Goal: Task Accomplishment & Management: Manage account settings

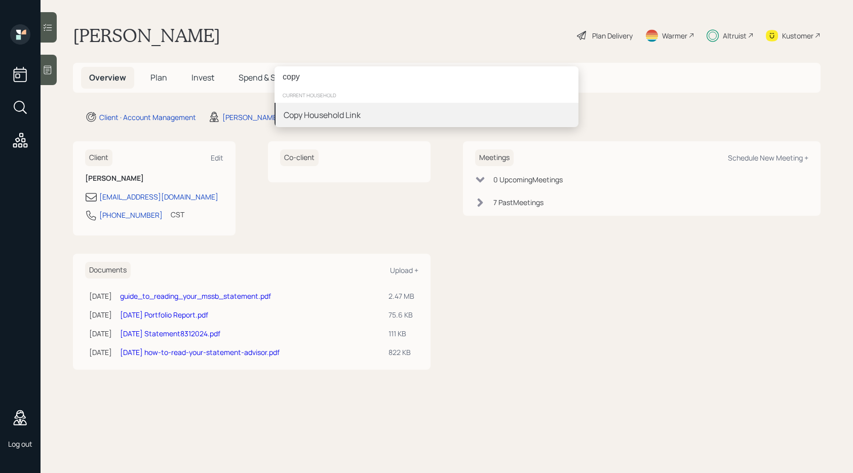
type input "copy"
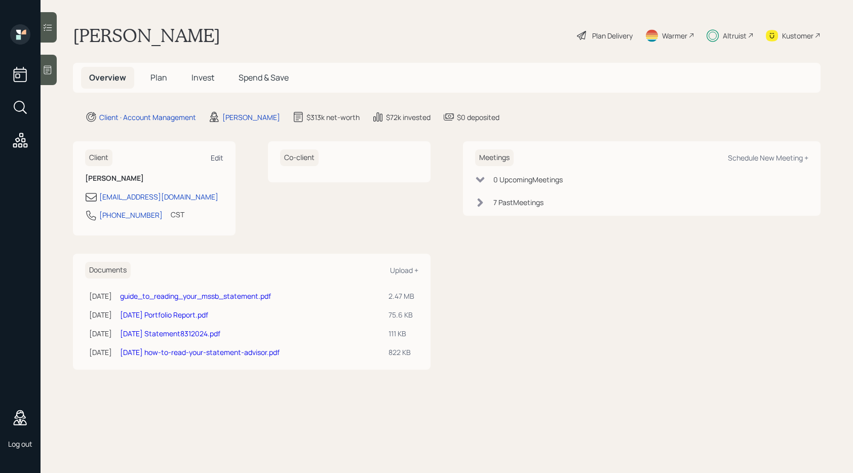
click at [218, 156] on div "Edit" at bounding box center [217, 158] width 13 height 10
select select "America/Chicago"
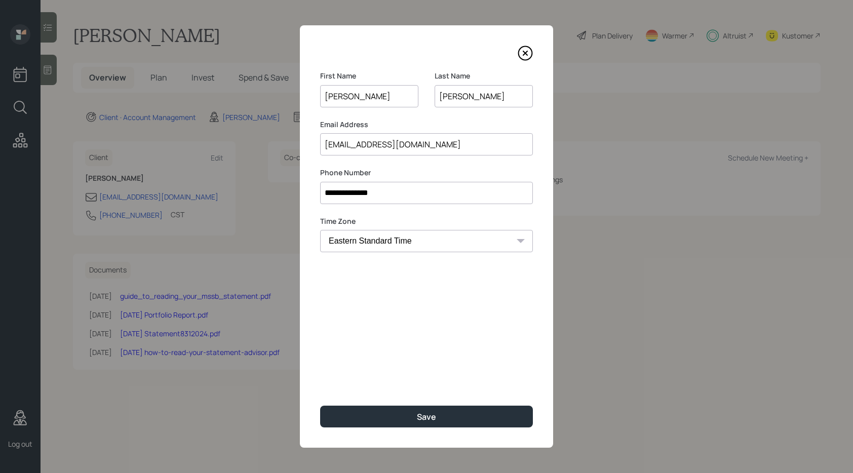
click at [523, 55] on icon at bounding box center [525, 53] width 4 height 4
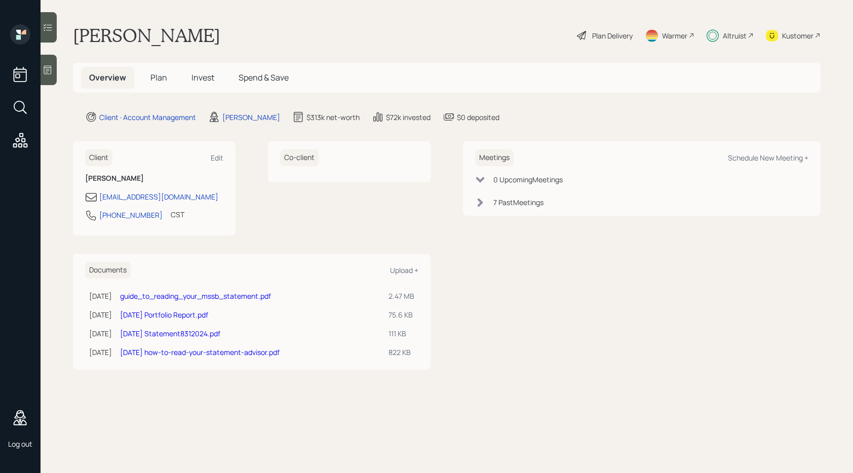
click at [204, 85] on h5 "Invest" at bounding box center [202, 78] width 39 height 22
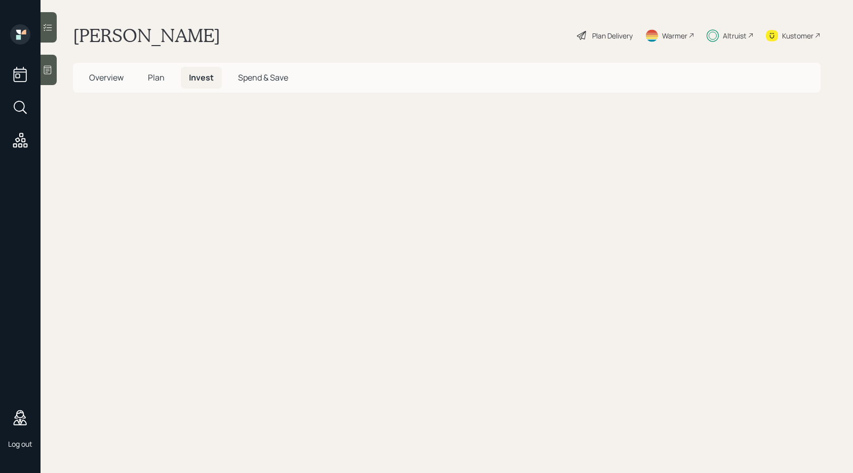
click at [203, 83] on span "Invest" at bounding box center [201, 77] width 25 height 11
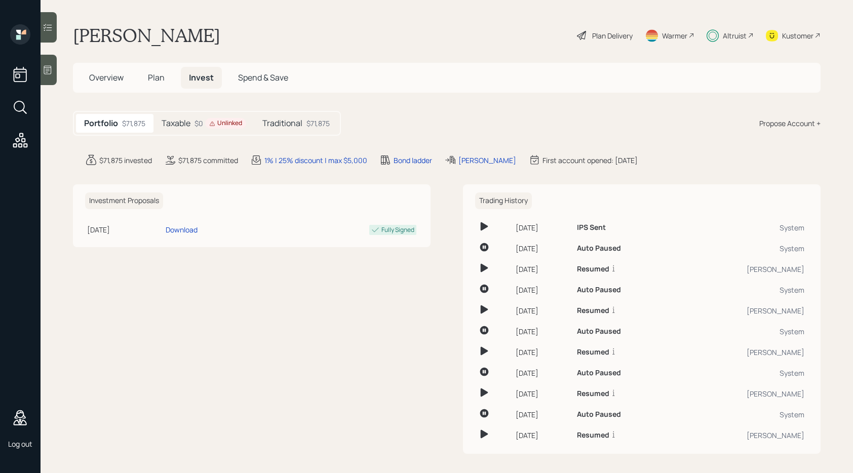
click at [223, 126] on div "Unlinked" at bounding box center [225, 123] width 33 height 9
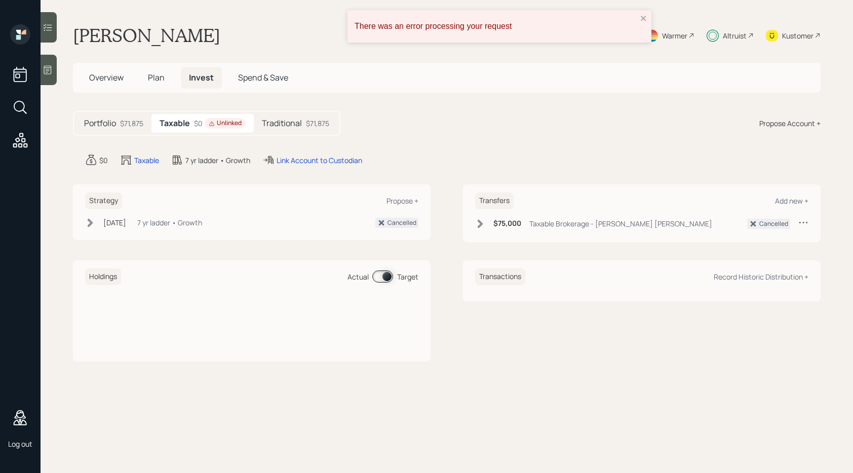
click at [288, 125] on h5 "Traditional" at bounding box center [282, 123] width 40 height 10
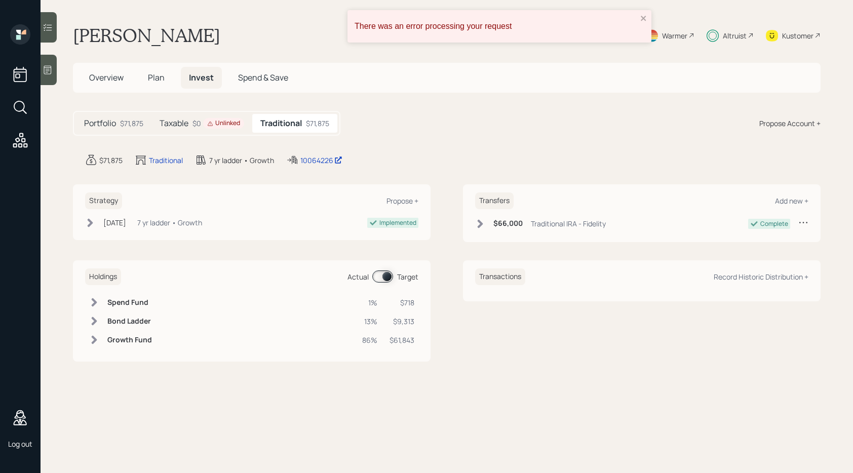
click at [225, 126] on div "Unlinked" at bounding box center [223, 123] width 33 height 9
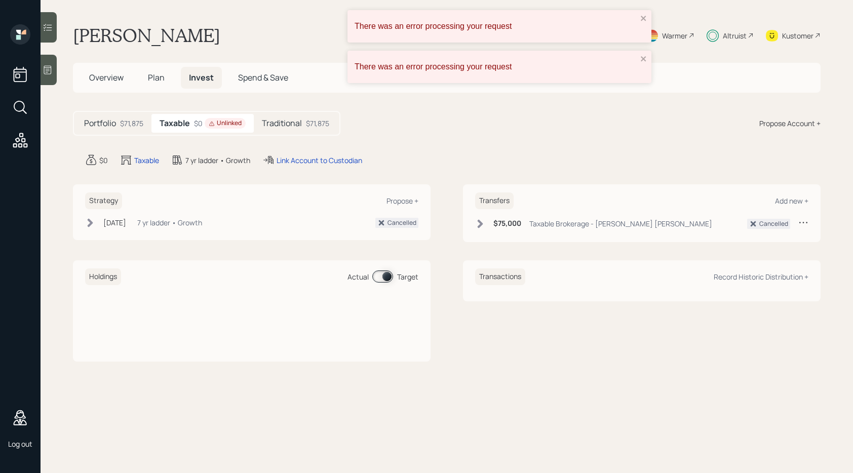
click at [292, 119] on h5 "Traditional" at bounding box center [282, 123] width 40 height 10
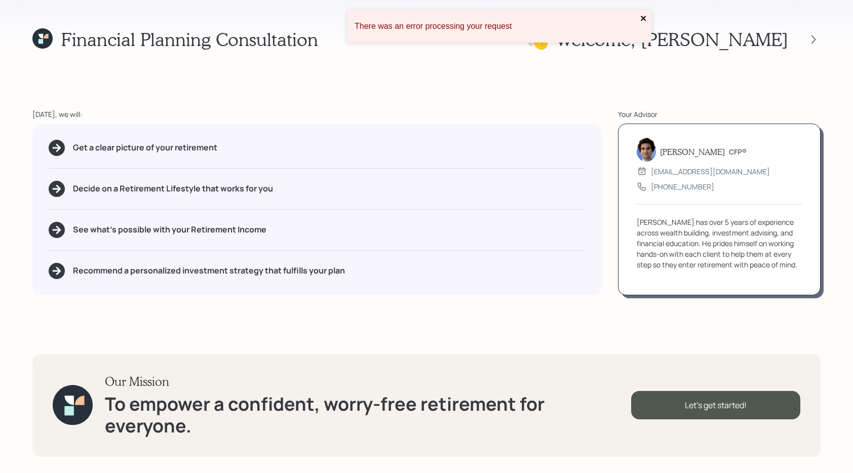
click at [642, 19] on icon "close" at bounding box center [643, 18] width 5 height 5
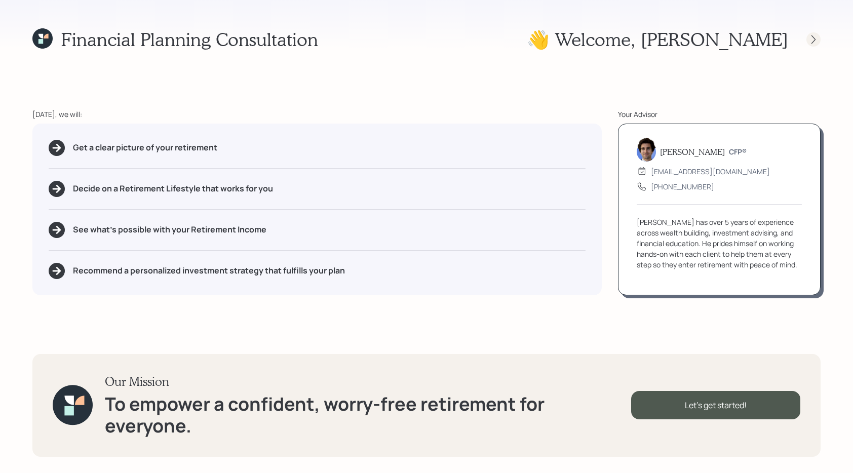
click at [809, 40] on icon at bounding box center [813, 39] width 10 height 10
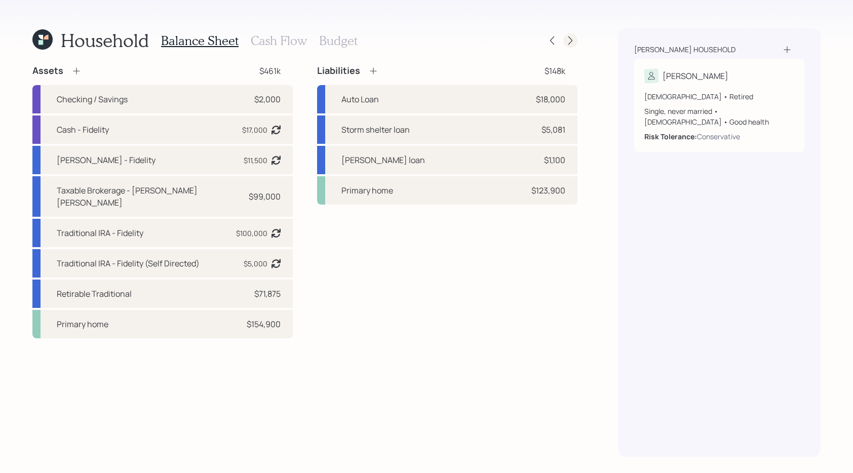
click at [565, 42] on icon at bounding box center [570, 40] width 10 height 10
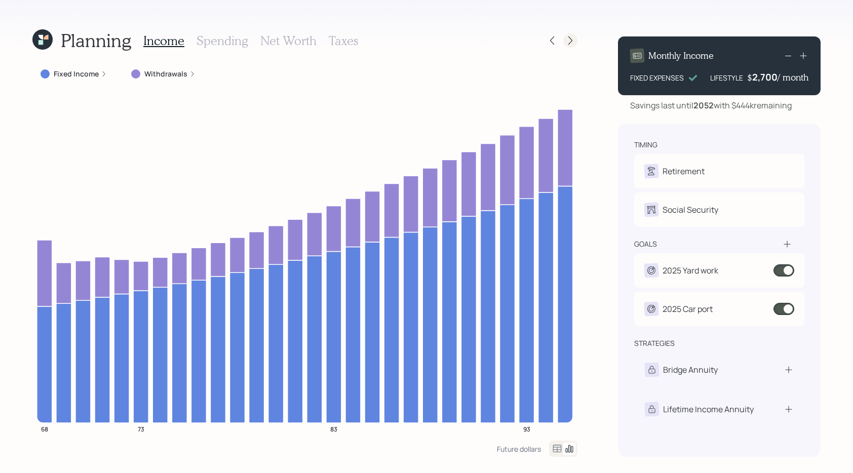
click at [567, 44] on icon at bounding box center [570, 40] width 10 height 10
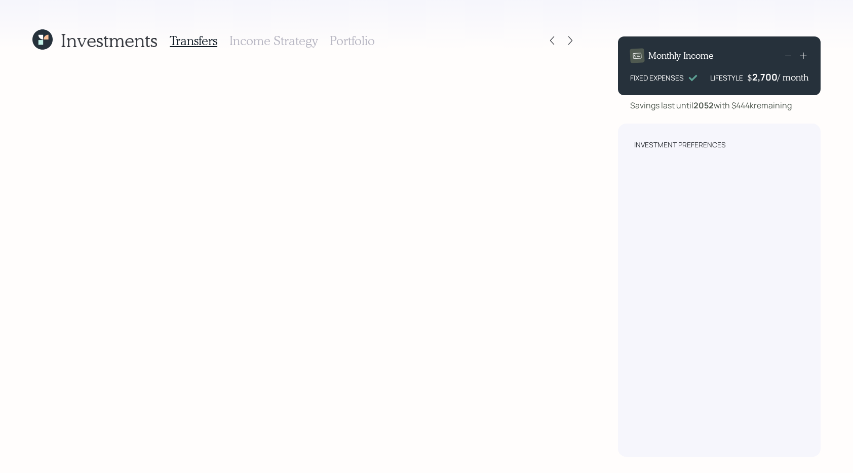
click at [567, 44] on icon at bounding box center [570, 40] width 10 height 10
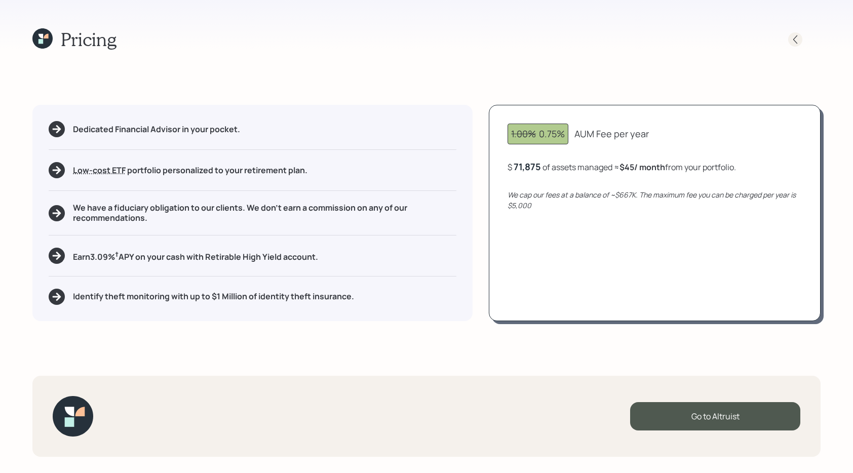
click at [797, 38] on icon at bounding box center [795, 39] width 10 height 10
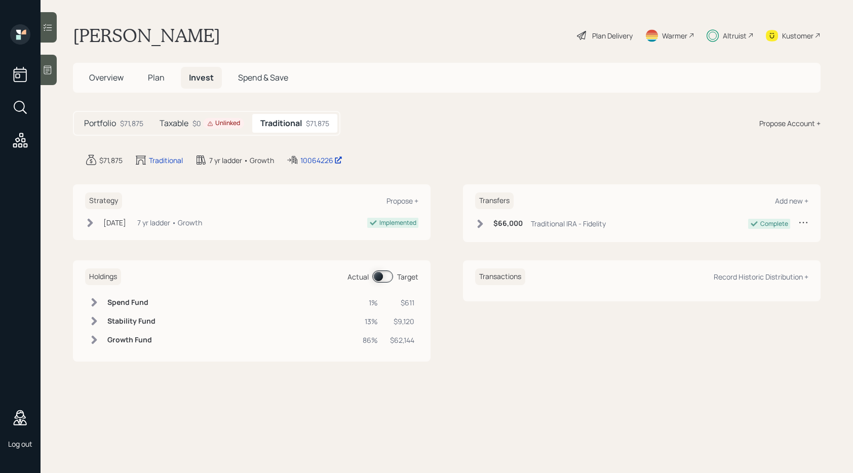
click at [221, 129] on div "Taxable $0 Unlinked" at bounding box center [201, 123] width 101 height 19
